Goal: Find specific page/section: Find specific page/section

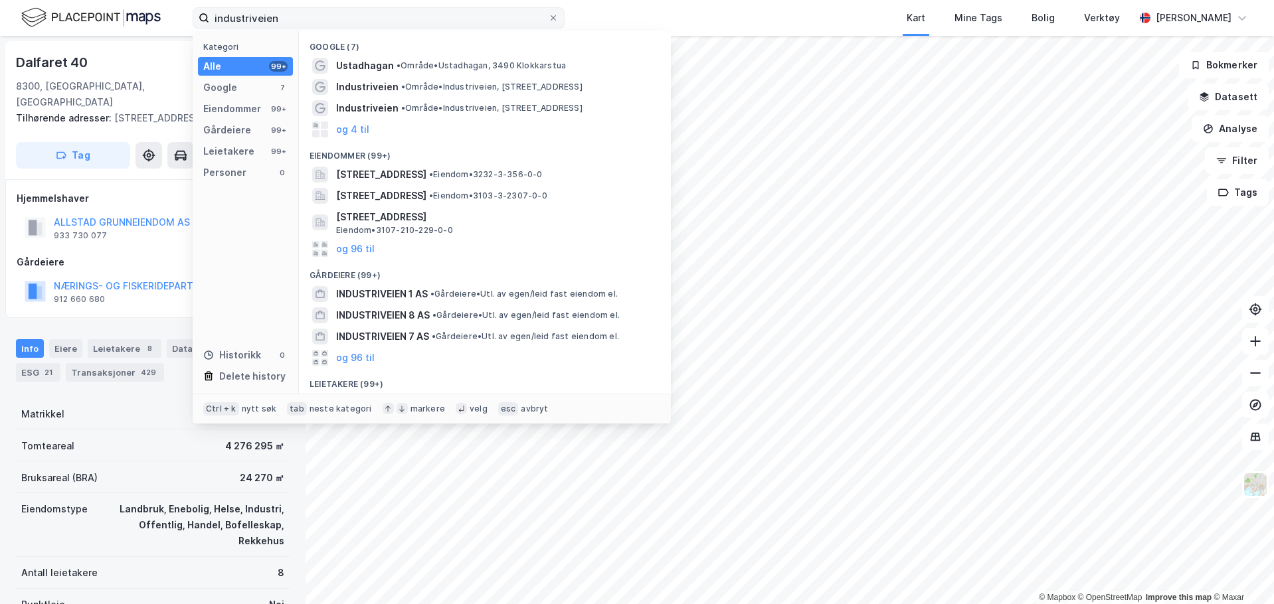
click at [303, 16] on input "industriveien" at bounding box center [378, 18] width 339 height 20
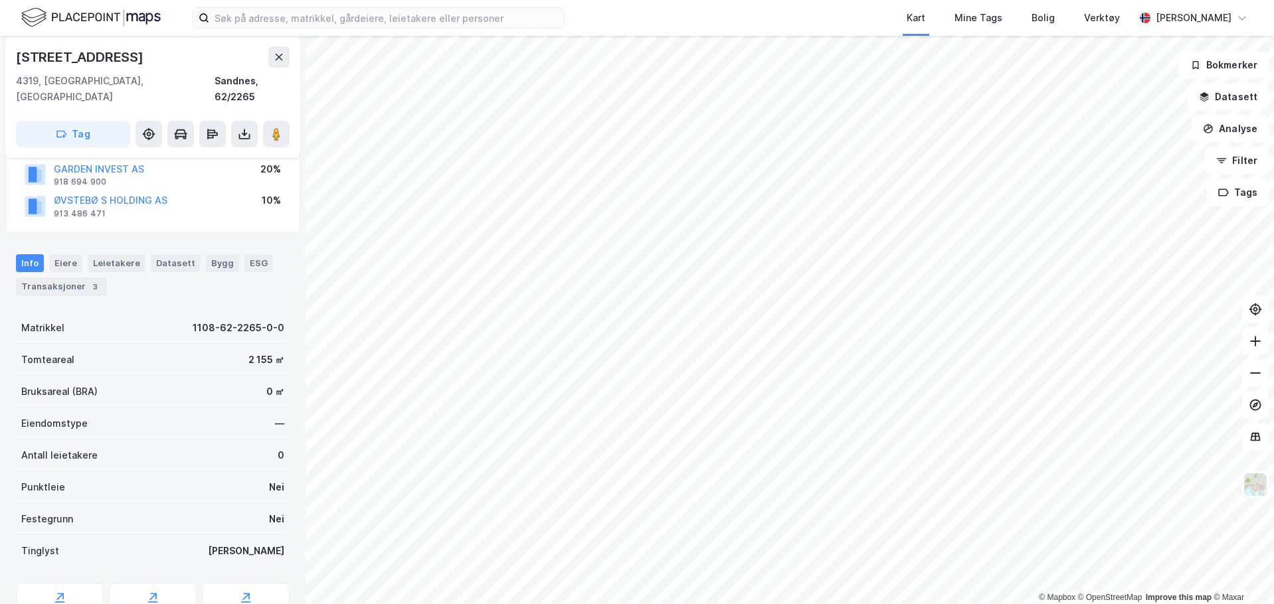
scroll to position [181, 0]
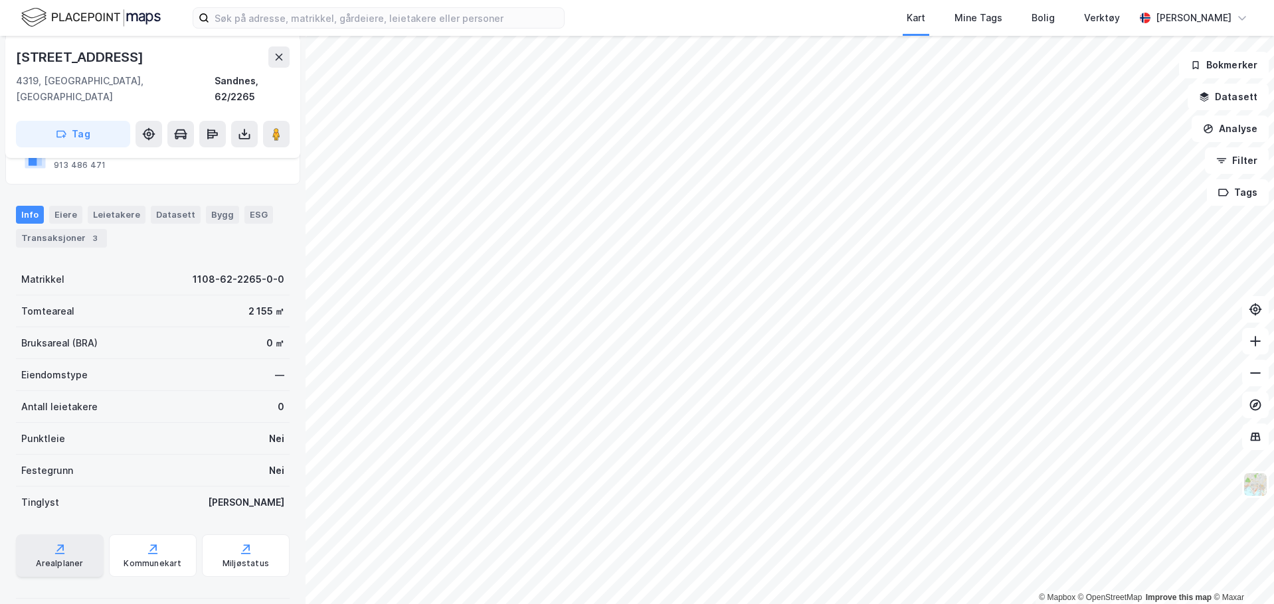
click at [72, 559] on div "Arealplaner" at bounding box center [59, 564] width 47 height 11
